Goal: Find specific page/section: Find specific page/section

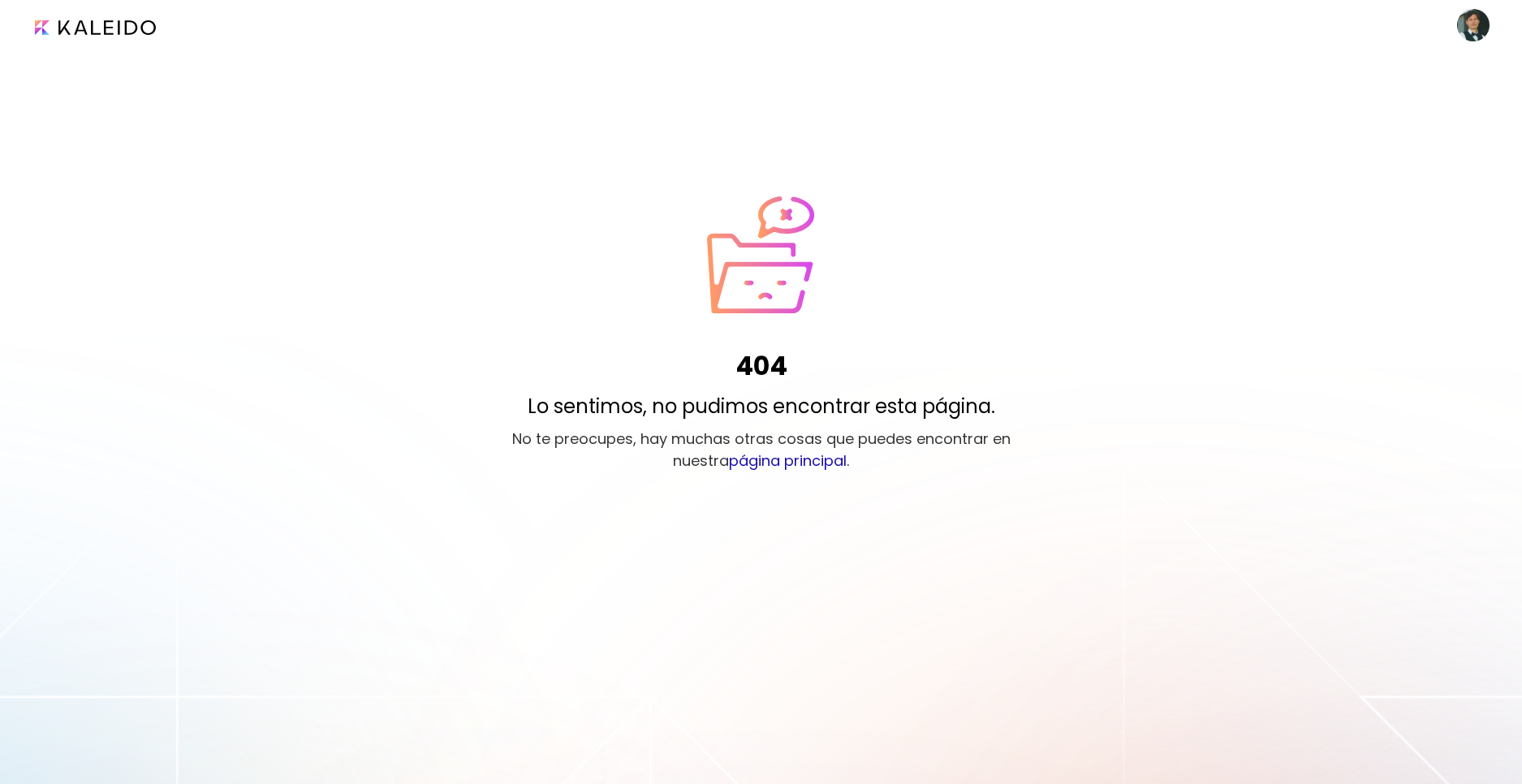
click at [1468, 23] on image at bounding box center [1473, 25] width 33 height 33
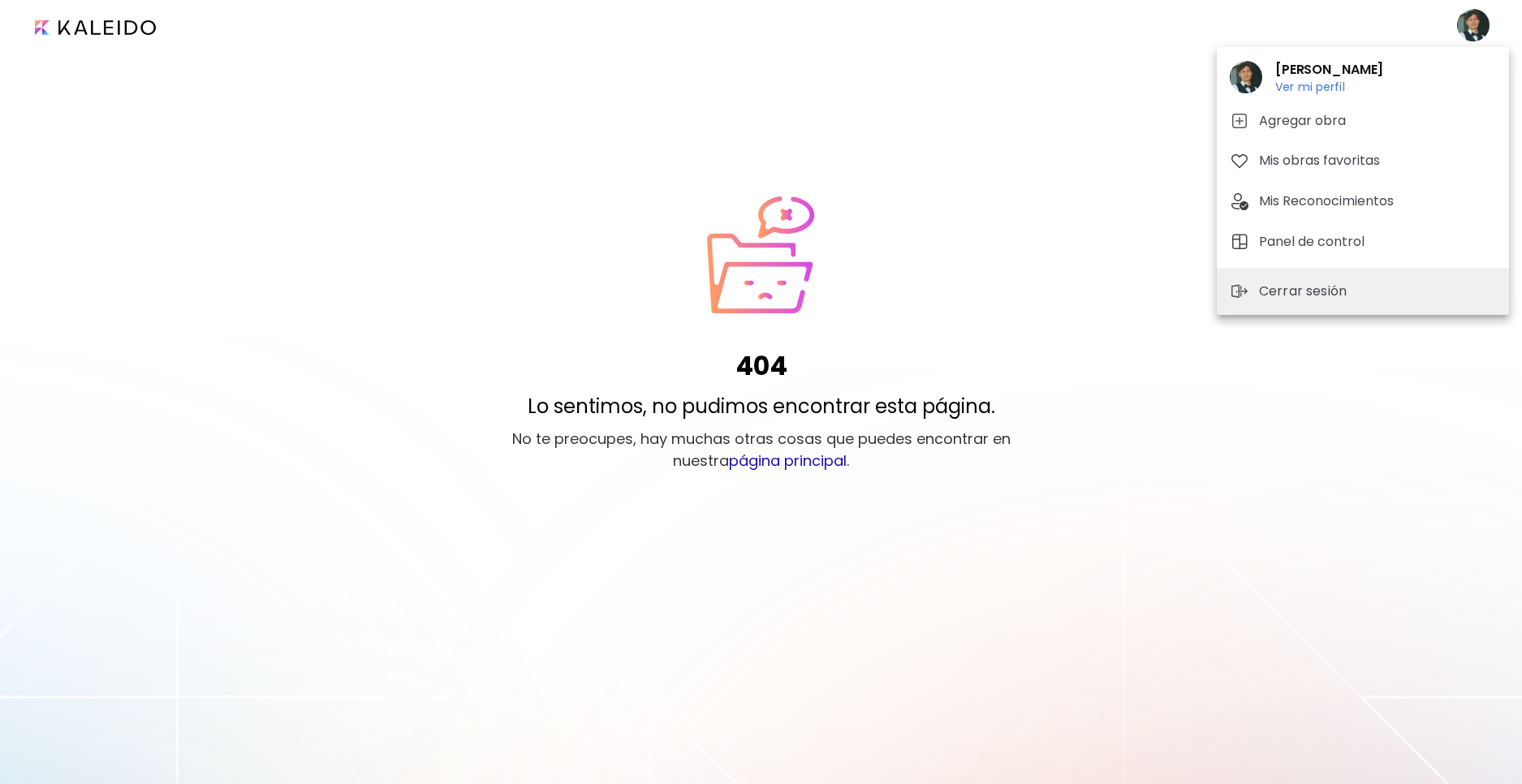
click at [127, 25] on div at bounding box center [761, 392] width 1522 height 784
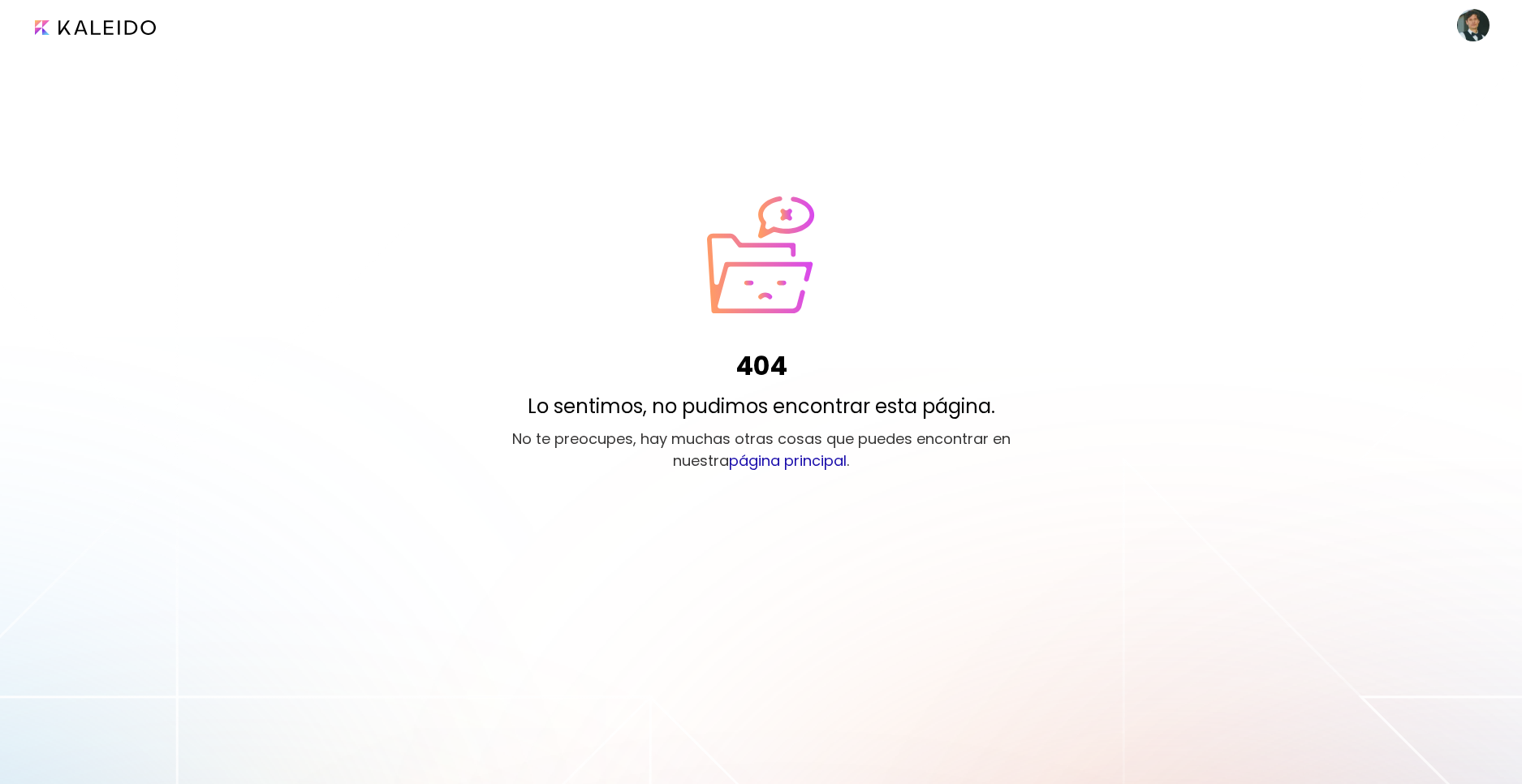
click at [1484, 28] on image at bounding box center [1473, 25] width 33 height 33
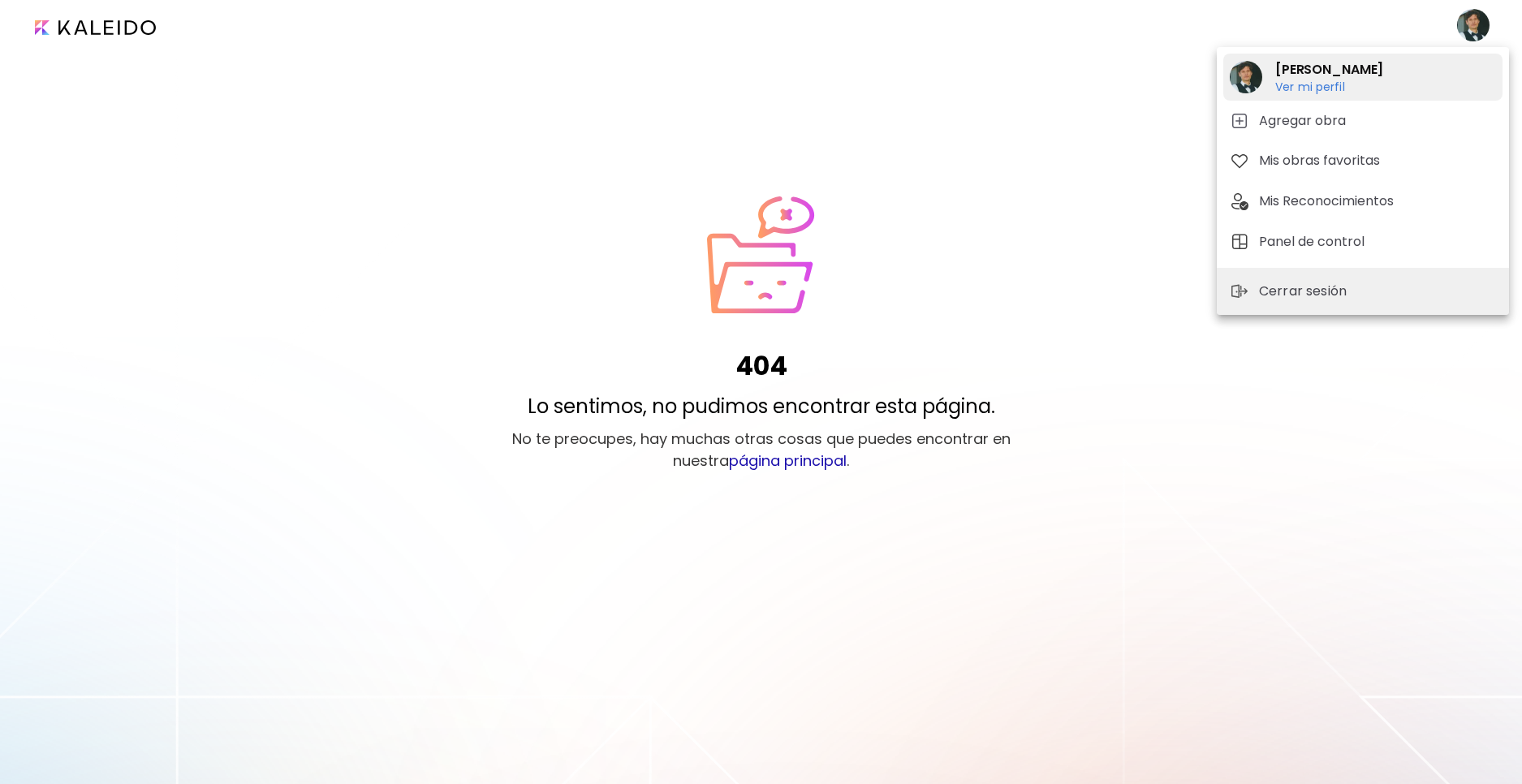
click at [1297, 87] on h6 "Ver mi perfil" at bounding box center [1329, 86] width 108 height 14
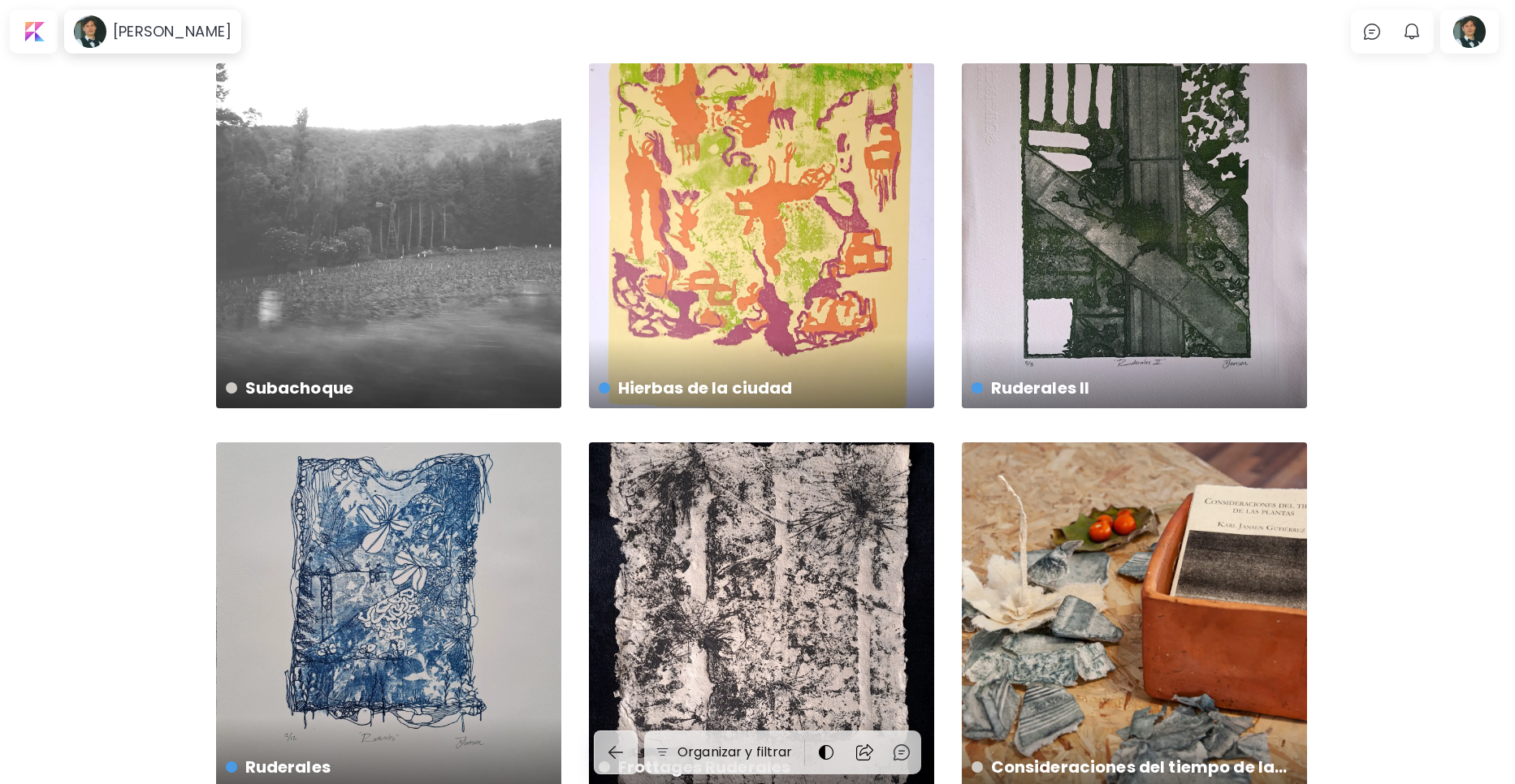
click at [1426, 290] on div "Subachoque 6250 x 8333 px Hierbas de la ciudad disponible | No especificado Rud…" at bounding box center [758, 470] width 1515 height 813
